Goal: Transaction & Acquisition: Purchase product/service

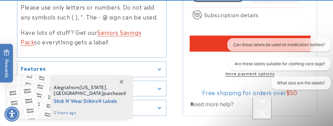
scroll to position [449, 0]
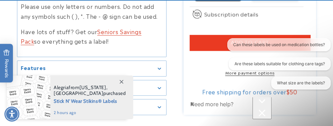
click at [160, 67] on icon "Gallery Viewer" at bounding box center [159, 68] width 3 height 2
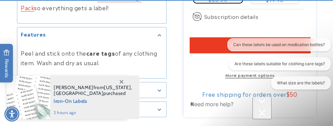
scroll to position [486, 0]
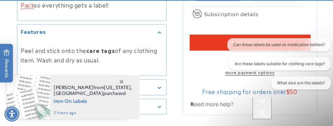
click at [160, 86] on icon "Gallery Viewer" at bounding box center [159, 87] width 3 height 2
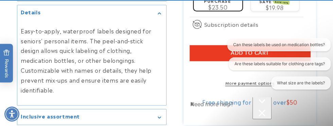
scroll to position [563, 0]
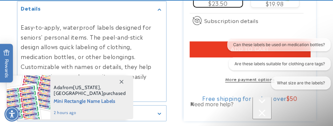
click at [161, 112] on icon "Gallery Viewer" at bounding box center [159, 113] width 3 height 2
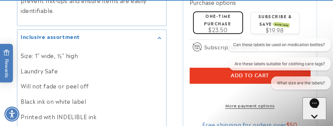
scroll to position [641, 0]
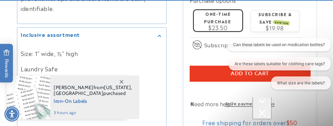
click at [124, 87] on span at bounding box center [121, 81] width 12 height 12
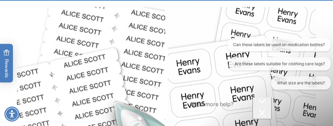
scroll to position [816, 0]
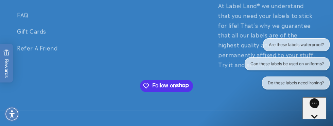
scroll to position [1447, 0]
